Goal: Task Accomplishment & Management: Complete application form

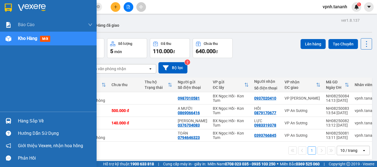
click at [12, 9] on img at bounding box center [8, 8] width 7 height 8
click at [15, 119] on div "Hàng sắp về" at bounding box center [48, 121] width 97 height 12
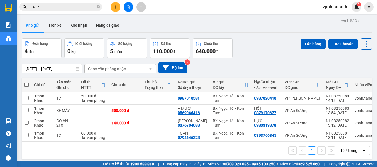
click at [270, 39] on section "Kết quả tìm kiếm ( 0 ) Bộ lọc No Data 2417 vpnh.tananh 1 Báo cáo Báo cáo dòng t…" at bounding box center [188, 83] width 377 height 167
click at [49, 24] on button "Trên xe" at bounding box center [55, 25] width 22 height 13
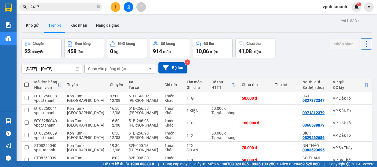
click at [128, 71] on div "Chọn văn phòng nhận" at bounding box center [116, 69] width 63 height 9
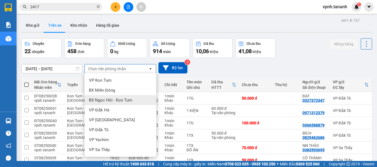
click at [128, 98] on span "BX Ngọc Hồi - Kon Tum" at bounding box center [110, 101] width 43 height 6
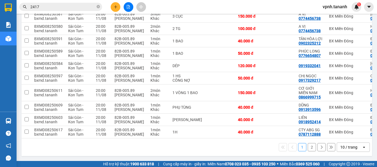
scroll to position [84, 0]
drag, startPoint x: 254, startPoint y: 139, endPoint x: 280, endPoint y: 139, distance: 25.9
click at [280, 139] on div "1 2 10 / trang open" at bounding box center [197, 148] width 350 height 18
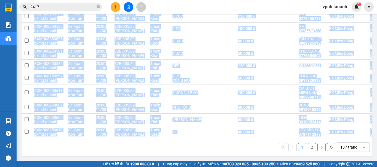
drag, startPoint x: 261, startPoint y: 139, endPoint x: 275, endPoint y: 138, distance: 13.8
click at [275, 138] on div "Mã đơn hàng Nhân viên Tuyến Chuyến Xe Tài xế Chi tiết Tên món Ghi chú Đã thu HT…" at bounding box center [197, 76] width 350 height 161
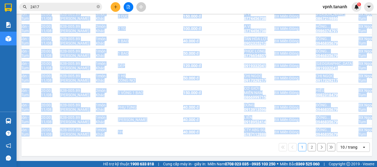
scroll to position [0, 0]
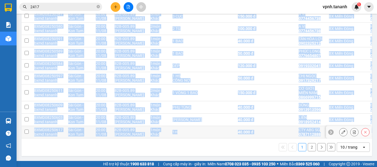
drag, startPoint x: 26, startPoint y: 130, endPoint x: 28, endPoint y: 121, distance: 9.7
click at [26, 130] on input "checkbox" at bounding box center [27, 132] width 4 height 4
checkbox input "true"
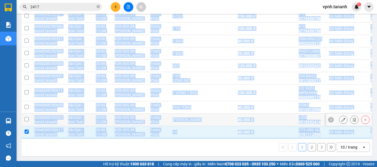
click at [27, 117] on input "checkbox" at bounding box center [27, 119] width 4 height 4
checkbox input "true"
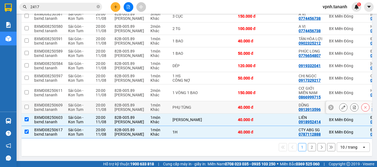
click at [29, 103] on td at bounding box center [27, 107] width 10 height 12
checkbox input "true"
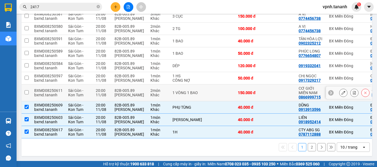
click at [23, 90] on td at bounding box center [27, 93] width 10 height 17
checkbox input "true"
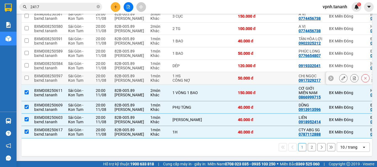
click at [25, 76] on input "checkbox" at bounding box center [27, 78] width 4 height 4
checkbox input "true"
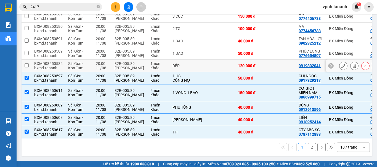
drag, startPoint x: 26, startPoint y: 64, endPoint x: 26, endPoint y: 53, distance: 11.0
click at [26, 64] on input "checkbox" at bounding box center [27, 65] width 4 height 4
checkbox input "true"
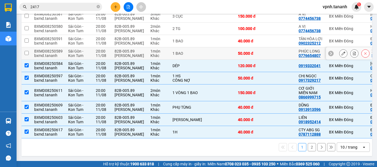
click at [26, 52] on input "checkbox" at bounding box center [27, 53] width 4 height 4
checkbox input "true"
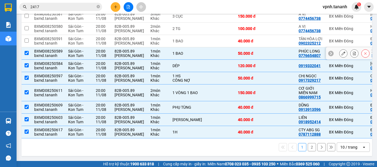
scroll to position [29, 0]
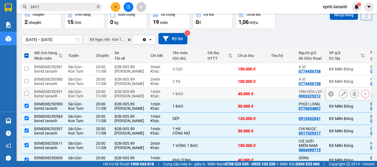
click at [25, 92] on input "checkbox" at bounding box center [27, 94] width 4 height 4
checkbox input "true"
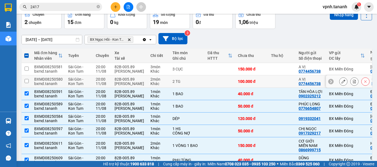
drag, startPoint x: 25, startPoint y: 81, endPoint x: 26, endPoint y: 69, distance: 11.6
click at [25, 80] on input "checkbox" at bounding box center [27, 81] width 4 height 4
checkbox input "true"
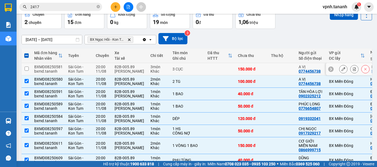
click at [26, 69] on input "checkbox" at bounding box center [27, 69] width 4 height 4
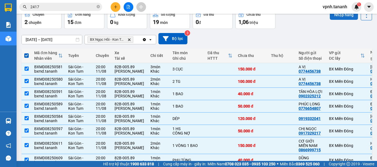
drag, startPoint x: 339, startPoint y: 19, endPoint x: 338, endPoint y: 15, distance: 4.4
click at [338, 19] on button "Nhập hàng" at bounding box center [344, 15] width 28 height 10
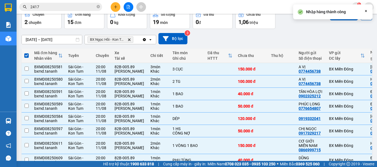
checkbox input "false"
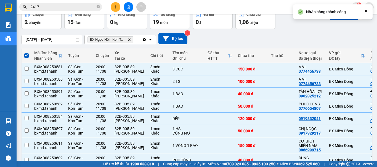
checkbox input "false"
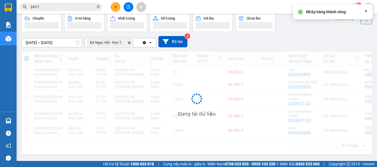
scroll to position [0, 0]
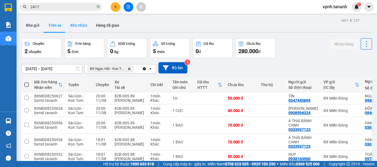
click at [77, 21] on button "Kho nhận" at bounding box center [79, 25] width 26 height 13
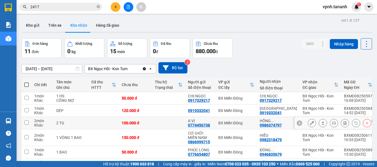
scroll to position [28, 0]
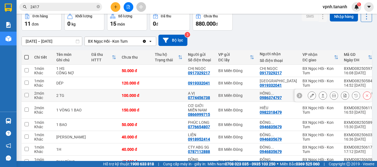
click at [26, 96] on input "checkbox" at bounding box center [27, 95] width 4 height 4
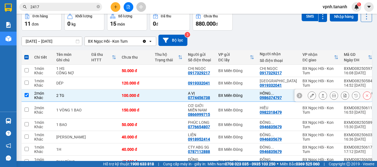
click at [26, 93] on input "checkbox" at bounding box center [27, 95] width 4 height 4
checkbox input "false"
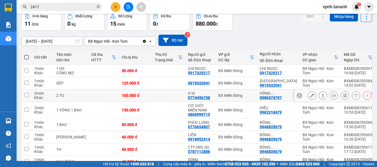
click at [308, 98] on button at bounding box center [312, 96] width 8 height 10
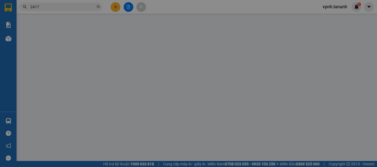
type input "0774456738"
type input "A VỊ"
type input "0986374797"
type input "HỒNG TRƯỞNG"
type input "100.000"
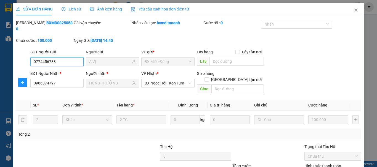
scroll to position [38, 0]
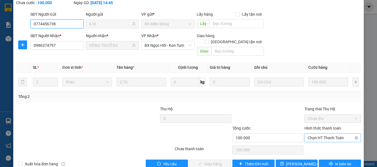
click at [319, 134] on span "Chọn HT Thanh Toán" at bounding box center [333, 138] width 50 height 8
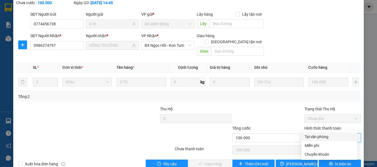
click at [319, 137] on div "Tại văn phòng" at bounding box center [328, 137] width 49 height 6
type input "0"
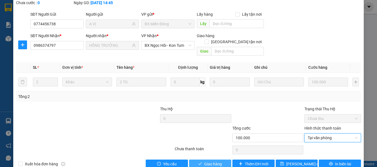
click at [218, 161] on span "Giao hàng" at bounding box center [213, 164] width 18 height 6
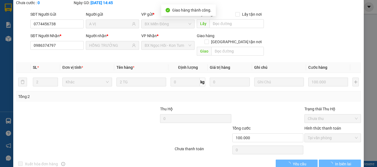
scroll to position [0, 0]
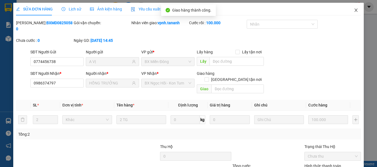
click at [354, 11] on icon "close" at bounding box center [356, 10] width 4 height 4
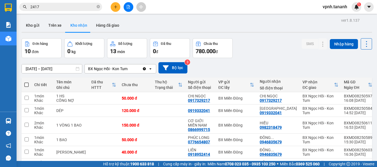
scroll to position [28, 0]
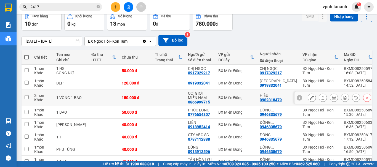
click at [24, 97] on td at bounding box center [27, 98] width 10 height 17
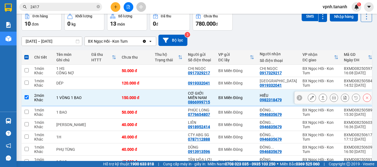
click at [24, 97] on td at bounding box center [27, 98] width 10 height 17
checkbox input "false"
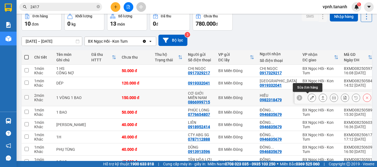
click at [310, 100] on icon at bounding box center [312, 98] width 4 height 4
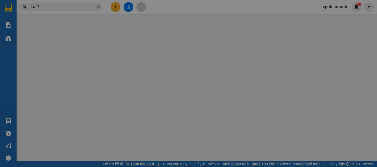
type input "0866999715"
type input "CƠ GIỚI MIỀN NAM"
type input "0982318479"
type input "HIẾU"
type input "150.000"
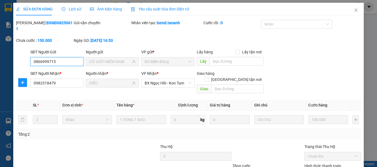
scroll to position [38, 0]
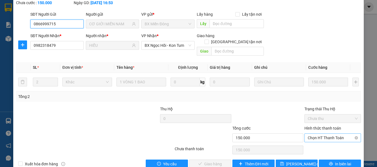
click at [322, 134] on span "Chọn HT Thanh Toán" at bounding box center [333, 138] width 50 height 8
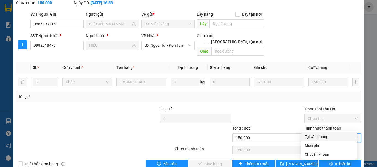
click at [317, 137] on div "Tại văn phòng" at bounding box center [328, 137] width 49 height 6
type input "0"
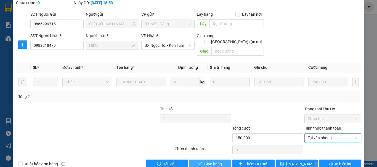
click at [209, 161] on span "Giao hàng" at bounding box center [213, 164] width 18 height 6
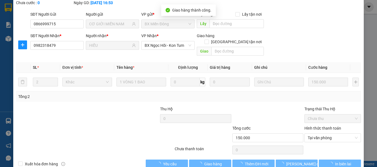
scroll to position [0, 0]
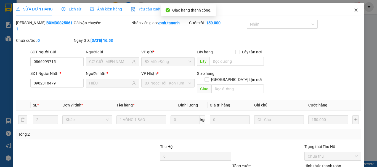
click at [354, 8] on icon "close" at bounding box center [356, 10] width 4 height 4
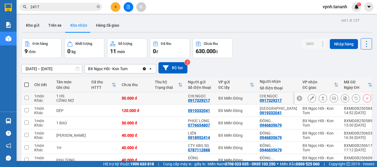
scroll to position [28, 0]
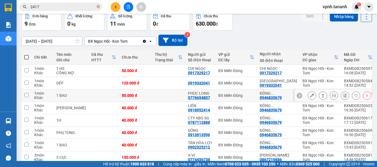
click at [310, 96] on icon at bounding box center [312, 96] width 4 height 4
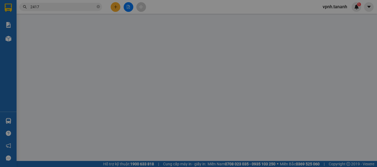
type input "0776654807"
type input "PHÚC LONG"
type input "0946835679"
type input "ĐÔNG DƯƠNG"
type input "50.000"
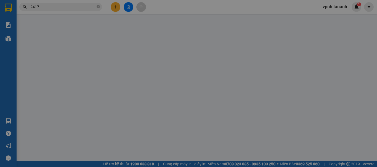
type input "50.000"
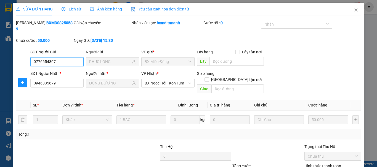
scroll to position [28, 0]
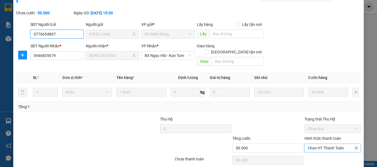
click at [328, 144] on span "Chọn HT Thanh Toán" at bounding box center [333, 148] width 50 height 8
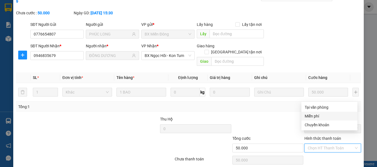
click at [325, 112] on div "Miễn phí" at bounding box center [329, 116] width 56 height 9
type input "0"
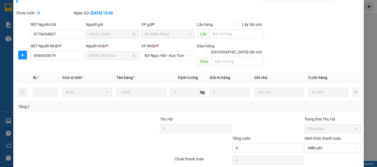
drag, startPoint x: 217, startPoint y: 161, endPoint x: 226, endPoint y: 130, distance: 32.5
click at [225, 132] on div "Total Paid Fee 0 Total UnPaid Fee 50.000 Cash Collection Total Fee Mã ĐH: BXMD0…" at bounding box center [188, 85] width 345 height 187
click at [271, 116] on div at bounding box center [268, 125] width 72 height 19
click at [333, 144] on span "Miễn phí" at bounding box center [333, 148] width 50 height 8
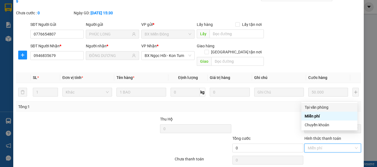
click at [327, 108] on div "Tại văn phòng" at bounding box center [328, 108] width 49 height 6
type input "50.000"
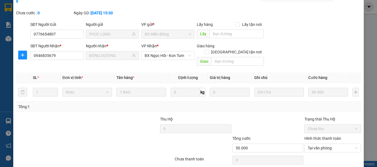
click at [267, 116] on div at bounding box center [268, 125] width 72 height 19
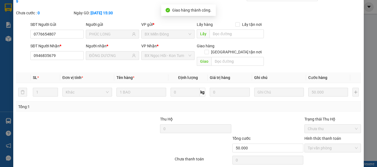
scroll to position [0, 0]
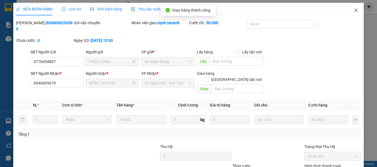
click at [354, 11] on icon "close" at bounding box center [356, 10] width 4 height 4
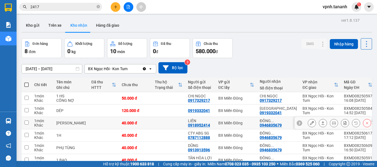
click at [310, 123] on icon at bounding box center [312, 123] width 4 height 4
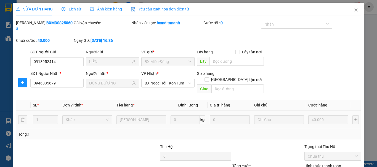
type input "0918952414"
type input "LIÊN"
type input "0946835679"
type input "ĐÔNG DƯƠNG"
type input "40.000"
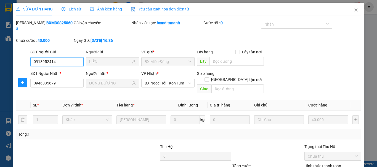
scroll to position [38, 0]
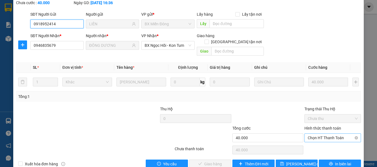
click at [319, 134] on span "Chọn HT Thanh Toán" at bounding box center [333, 138] width 50 height 8
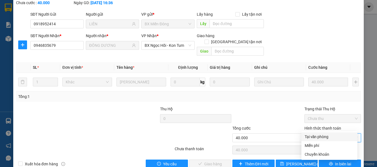
click at [320, 135] on div "Tại văn phòng" at bounding box center [328, 137] width 49 height 6
type input "0"
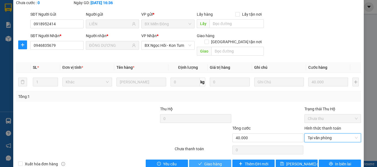
drag, startPoint x: 220, startPoint y: 151, endPoint x: 245, endPoint y: 141, distance: 26.9
click at [220, 160] on button "Giao hàng" at bounding box center [210, 164] width 42 height 9
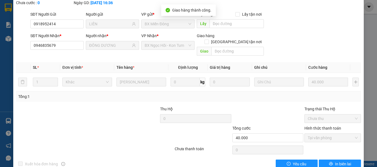
scroll to position [0, 0]
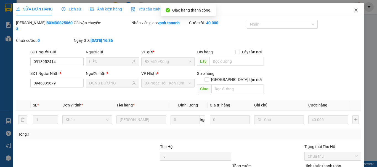
click at [354, 11] on icon "close" at bounding box center [356, 10] width 4 height 4
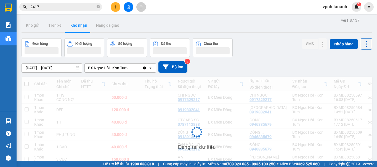
scroll to position [42, 0]
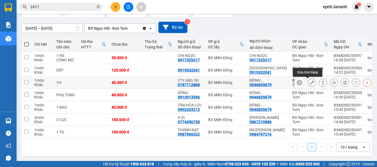
click at [310, 81] on icon at bounding box center [312, 83] width 4 height 4
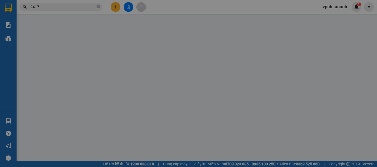
type input "0787112888"
type input "CTY ABG SG"
type input "0946835679"
type input "ĐÔNG DƯƠNG"
type input "40.000"
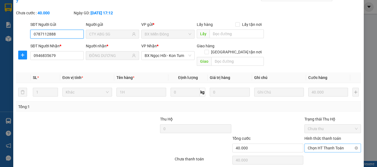
scroll to position [38, 0]
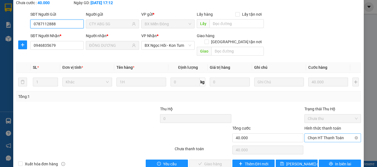
click at [342, 134] on span "Chọn HT Thanh Toán" at bounding box center [333, 138] width 50 height 8
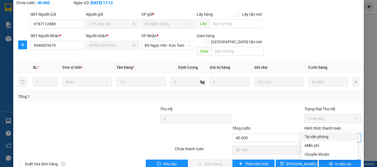
click at [331, 135] on div "Tại văn phòng" at bounding box center [328, 137] width 49 height 6
type input "0"
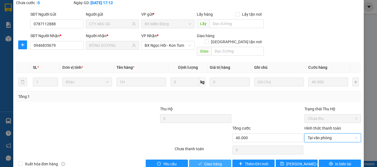
click at [223, 160] on button "Giao hàng" at bounding box center [210, 164] width 42 height 9
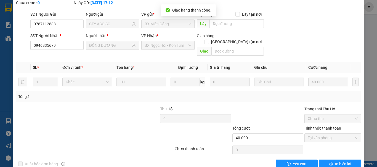
scroll to position [0, 0]
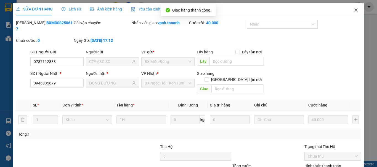
click at [354, 12] on icon "close" at bounding box center [356, 10] width 4 height 4
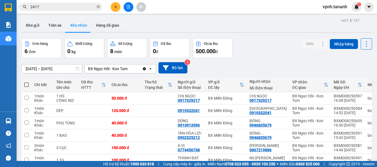
scroll to position [30, 0]
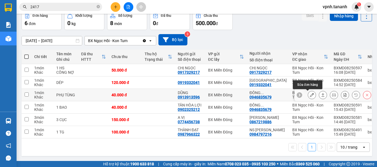
click at [310, 93] on icon at bounding box center [312, 95] width 4 height 4
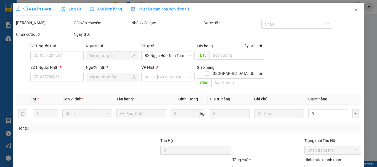
type input "0913913596"
type input "DŨNG"
type input "0946835679"
type input "ĐÔNG DƯƠNG"
type input "40.000"
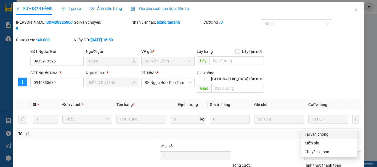
click at [318, 135] on div "Tại văn phòng" at bounding box center [328, 135] width 49 height 6
type input "0"
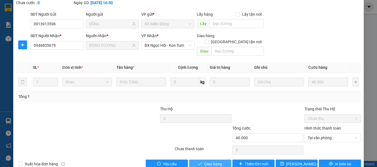
click at [216, 161] on span "Giao hàng" at bounding box center [213, 164] width 18 height 6
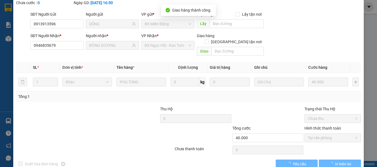
scroll to position [0, 0]
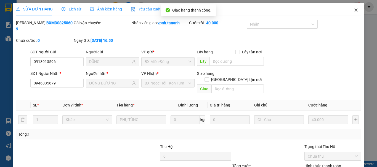
click at [354, 12] on icon "close" at bounding box center [356, 10] width 4 height 4
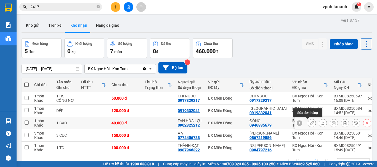
click at [310, 123] on icon at bounding box center [312, 123] width 4 height 4
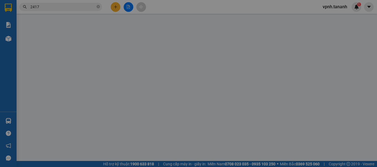
type input "0902325212"
type input "TÂN HÒA LỢI"
type input "0946835679"
type input "ĐÔNG DƯƠNG"
type input "40.000"
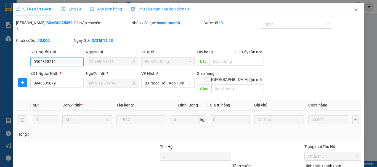
scroll to position [38, 0]
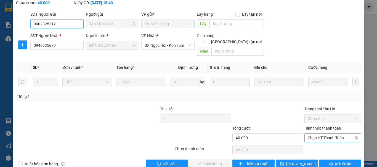
click at [318, 134] on span "Chọn HT Thanh Toán" at bounding box center [333, 138] width 50 height 8
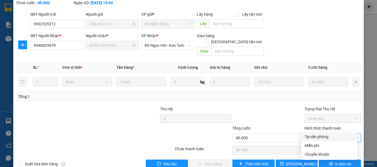
click at [317, 136] on div "Tại văn phòng" at bounding box center [328, 137] width 49 height 6
type input "0"
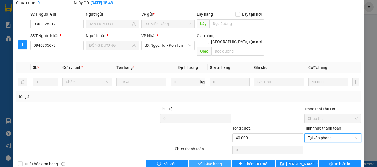
drag, startPoint x: 213, startPoint y: 152, endPoint x: 243, endPoint y: 141, distance: 31.3
click at [215, 161] on span "Giao hàng" at bounding box center [213, 164] width 18 height 6
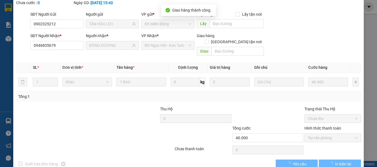
scroll to position [0, 0]
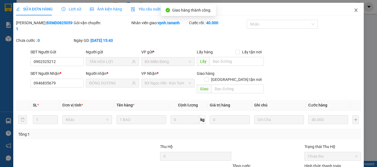
click at [354, 10] on icon "close" at bounding box center [356, 10] width 4 height 4
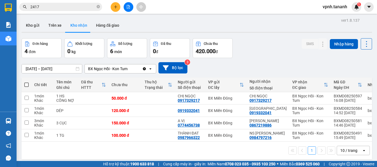
scroll to position [25, 0]
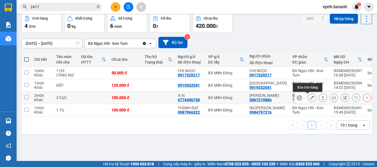
click at [308, 97] on button at bounding box center [312, 98] width 8 height 10
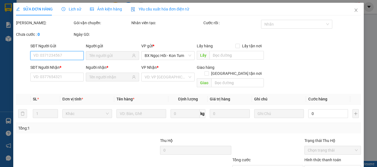
type input "0774456738"
type input "A VỊ"
type input "0867219886"
type input "[PERSON_NAME]"
type input "150.000"
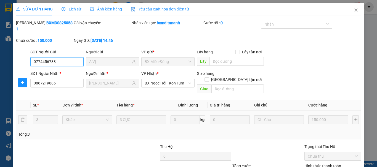
scroll to position [38, 0]
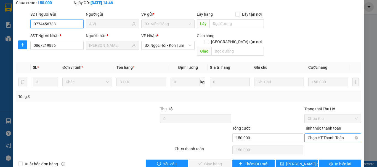
click at [320, 134] on span "Chọn HT Thanh Toán" at bounding box center [333, 138] width 50 height 8
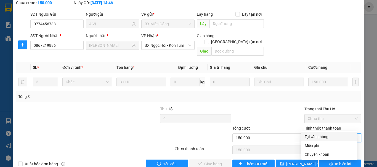
click at [319, 136] on div "Tại văn phòng" at bounding box center [328, 137] width 49 height 6
type input "0"
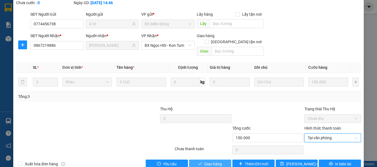
click at [217, 156] on div "SỬA ĐƠN HÀNG Lịch sử Ảnh kiện hàng Yêu cầu xuất hóa đơn điện tử Total Paid Fee …" at bounding box center [188, 69] width 350 height 208
click at [217, 161] on span "Giao hàng" at bounding box center [213, 164] width 18 height 6
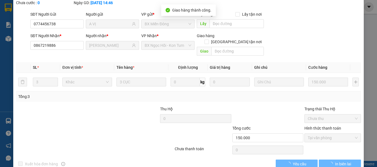
scroll to position [0, 0]
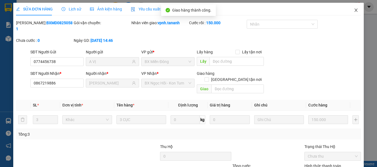
click at [354, 9] on icon "close" at bounding box center [356, 10] width 4 height 4
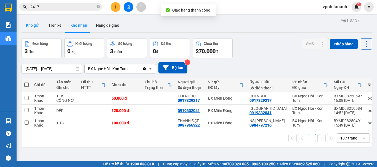
click at [30, 24] on button "Kho gửi" at bounding box center [33, 25] width 22 height 13
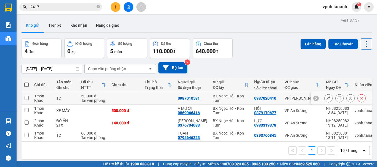
click at [28, 97] on input "checkbox" at bounding box center [27, 98] width 4 height 4
checkbox input "true"
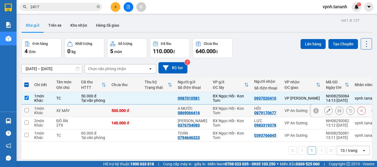
click at [25, 109] on input "checkbox" at bounding box center [27, 110] width 4 height 4
checkbox input "true"
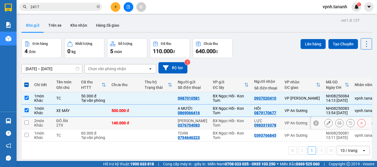
click at [25, 125] on input "checkbox" at bounding box center [27, 123] width 4 height 4
checkbox input "true"
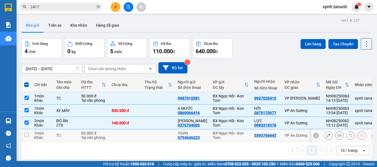
click at [25, 133] on input "checkbox" at bounding box center [27, 135] width 4 height 4
checkbox input "true"
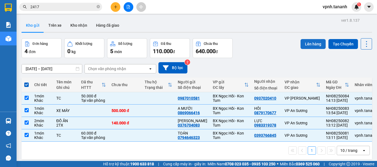
click at [311, 44] on button "Lên hàng" at bounding box center [312, 44] width 25 height 10
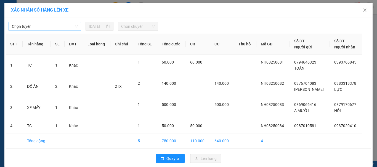
click at [56, 28] on span "Chọn tuyến" at bounding box center [45, 26] width 66 height 8
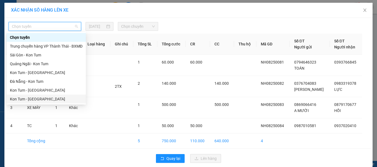
click at [37, 98] on div "Kon Tum - [GEOGRAPHIC_DATA]" at bounding box center [46, 99] width 73 height 6
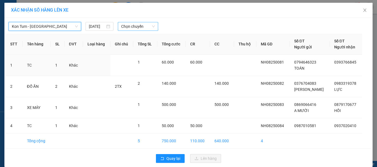
click at [133, 25] on span "Chọn chuyến" at bounding box center [138, 26] width 34 height 8
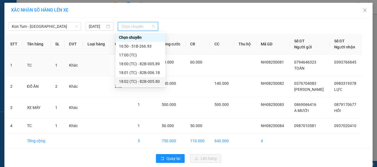
click at [139, 80] on div "18:02 (TC) - 82B-005.80" at bounding box center [140, 82] width 43 height 6
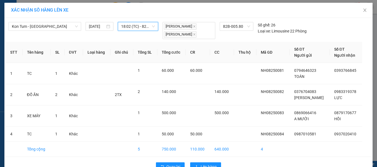
scroll to position [15, 0]
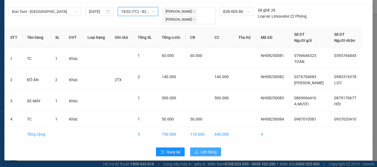
click at [197, 151] on button "Lên hàng" at bounding box center [205, 152] width 31 height 9
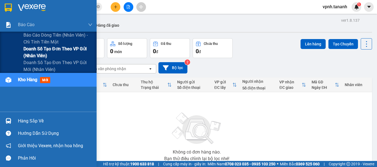
click at [53, 49] on span "Doanh số tạo đơn theo VP gửi (nhân viên)" at bounding box center [57, 53] width 69 height 14
